Goal: Complete application form

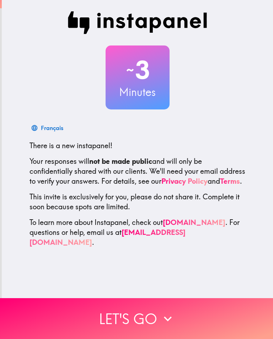
click at [173, 319] on icon "button" at bounding box center [168, 319] width 16 height 16
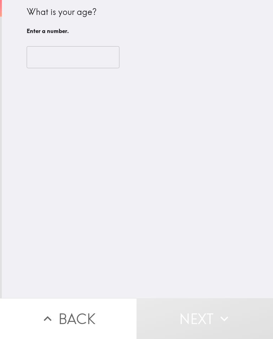
click at [35, 57] on input "number" at bounding box center [73, 57] width 93 height 22
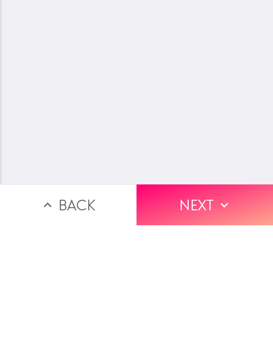
type input "64"
click at [232, 311] on icon "button" at bounding box center [225, 319] width 16 height 16
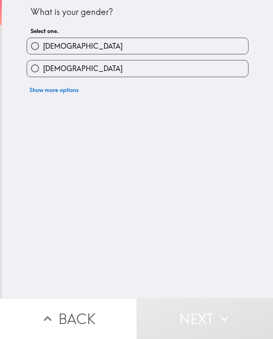
click at [33, 50] on input "[DEMOGRAPHIC_DATA]" at bounding box center [35, 46] width 16 height 16
radio input "true"
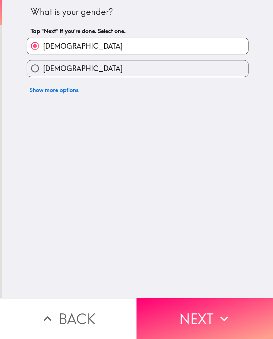
click at [249, 314] on button "Next" at bounding box center [205, 318] width 137 height 41
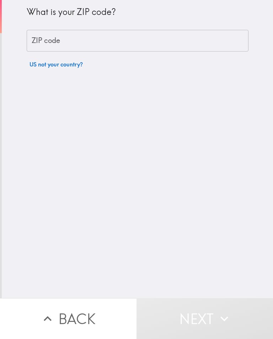
click at [35, 39] on div "ZIP code ZIP code" at bounding box center [138, 41] width 222 height 22
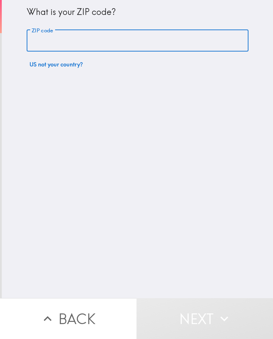
type input "76209"
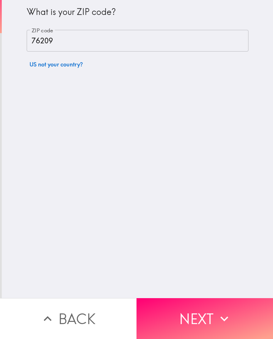
click at [247, 319] on button "Next" at bounding box center [205, 318] width 137 height 41
